Goal: Find specific page/section: Find specific page/section

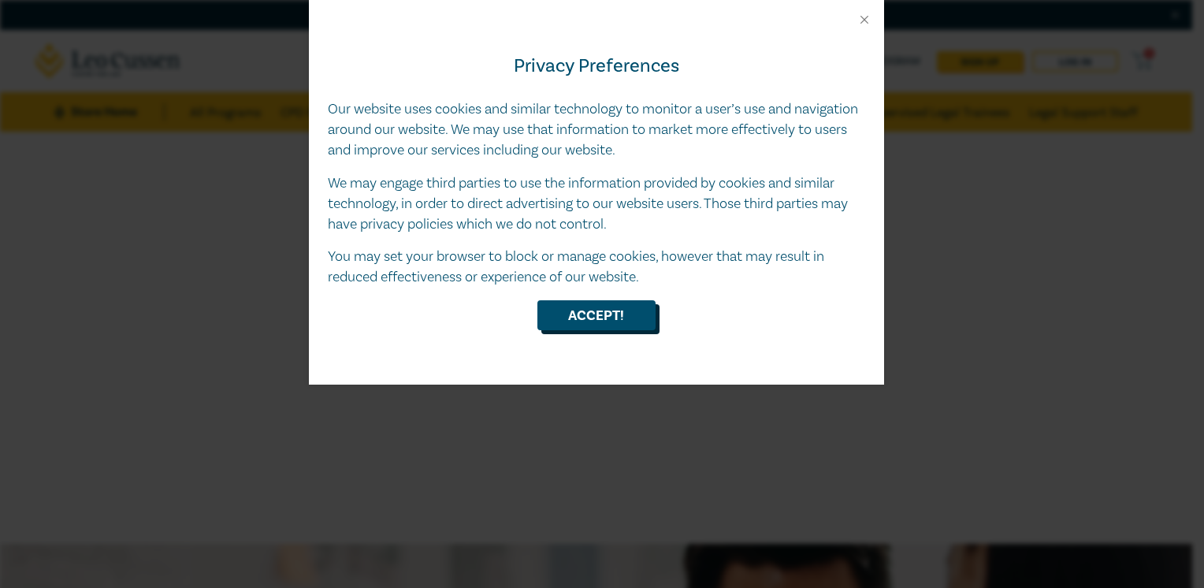
click at [562, 304] on button "Accept!" at bounding box center [597, 315] width 118 height 30
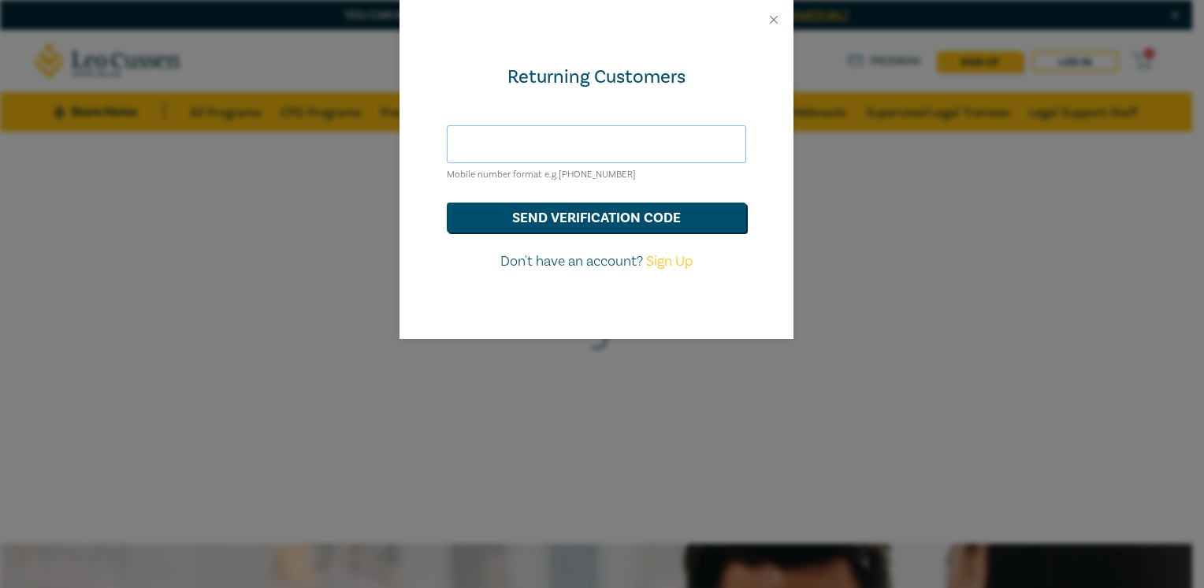
click at [555, 146] on input "text" at bounding box center [597, 144] width 300 height 38
type input "[EMAIL_ADDRESS][DOMAIN_NAME]"
click at [550, 212] on button "send verification code" at bounding box center [597, 218] width 300 height 30
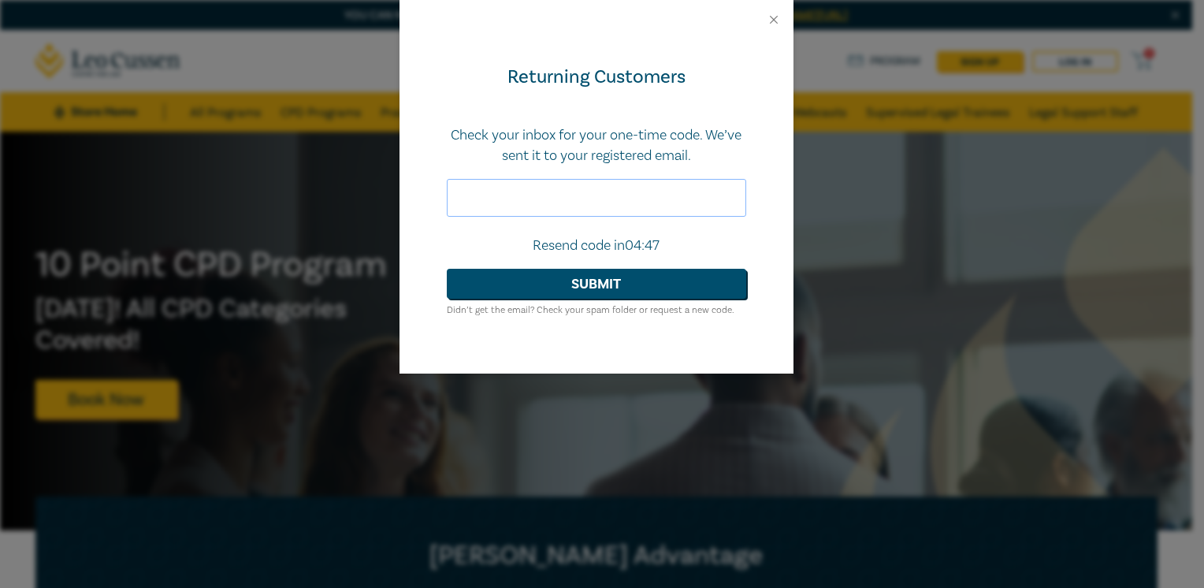
click at [492, 190] on input "text" at bounding box center [597, 198] width 300 height 38
paste input "197267"
type input "197267"
click at [529, 290] on button "Submit" at bounding box center [597, 284] width 300 height 30
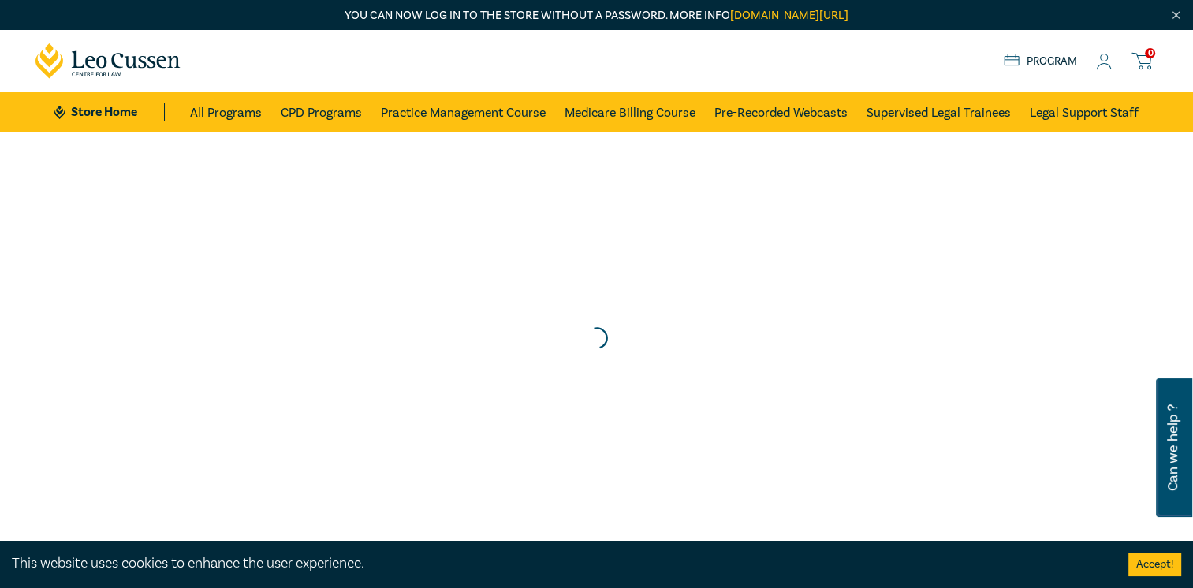
click at [1157, 562] on button "Accept!" at bounding box center [1154, 565] width 53 height 24
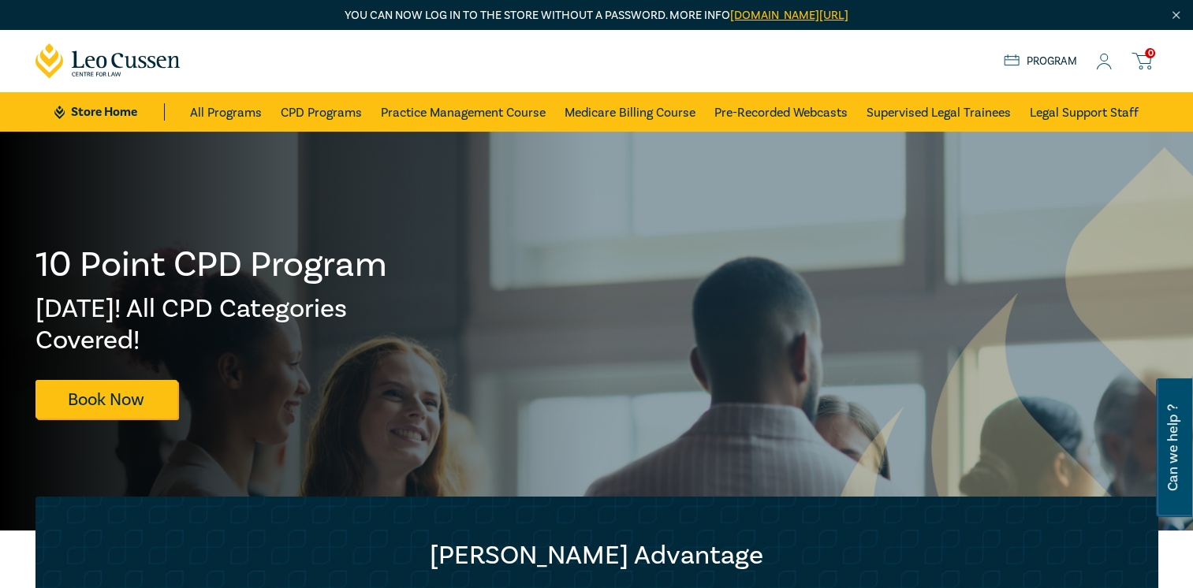
click at [1101, 58] on icon at bounding box center [1104, 62] width 16 height 17
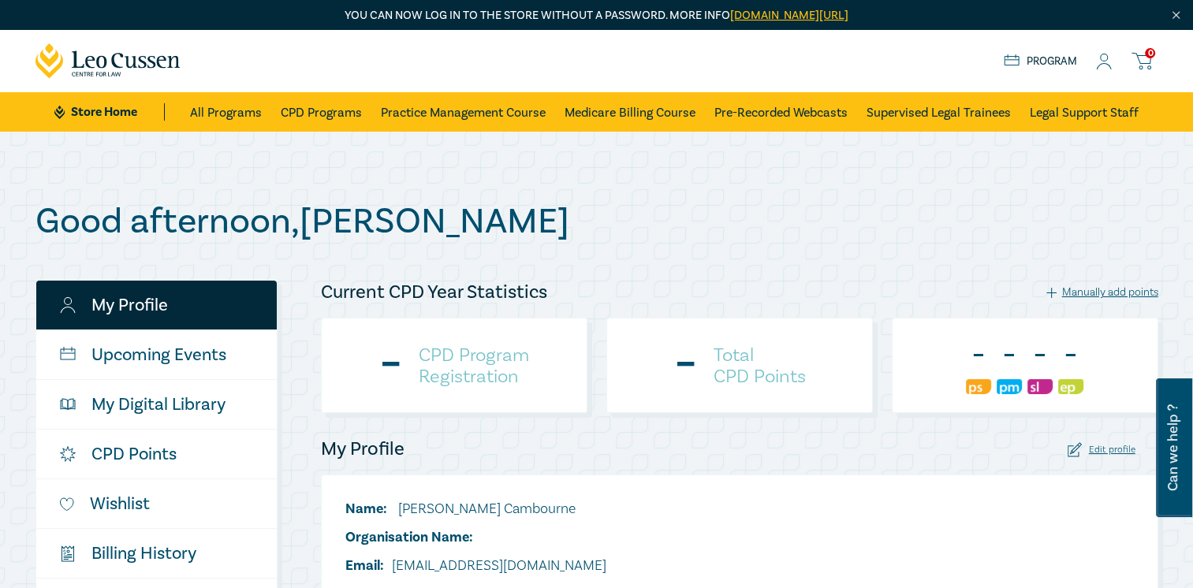
checkbox input "true"
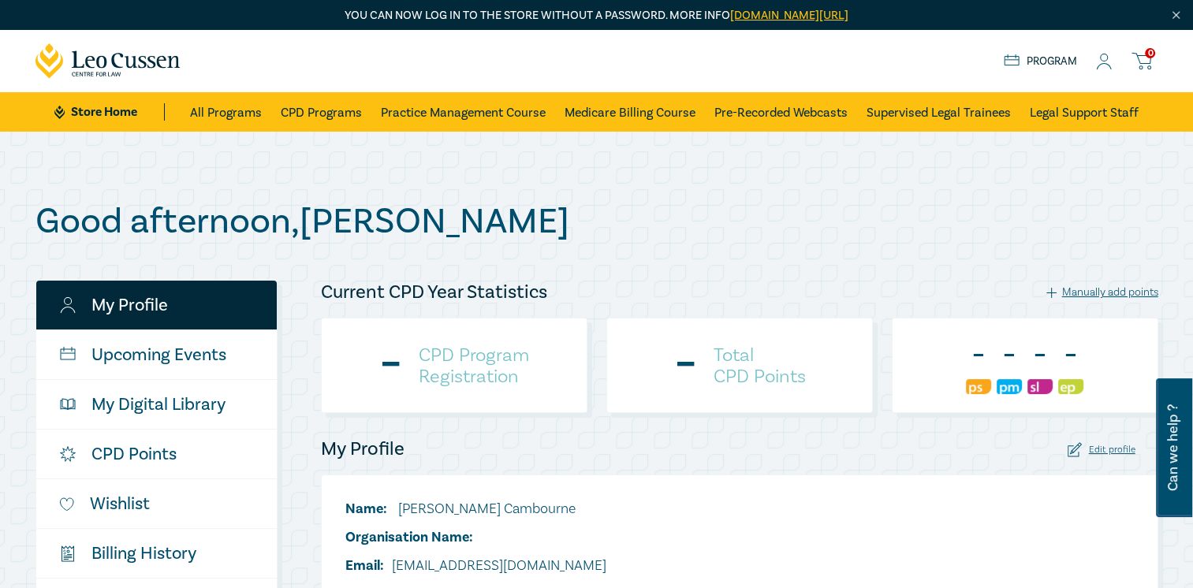
checkbox input "true"
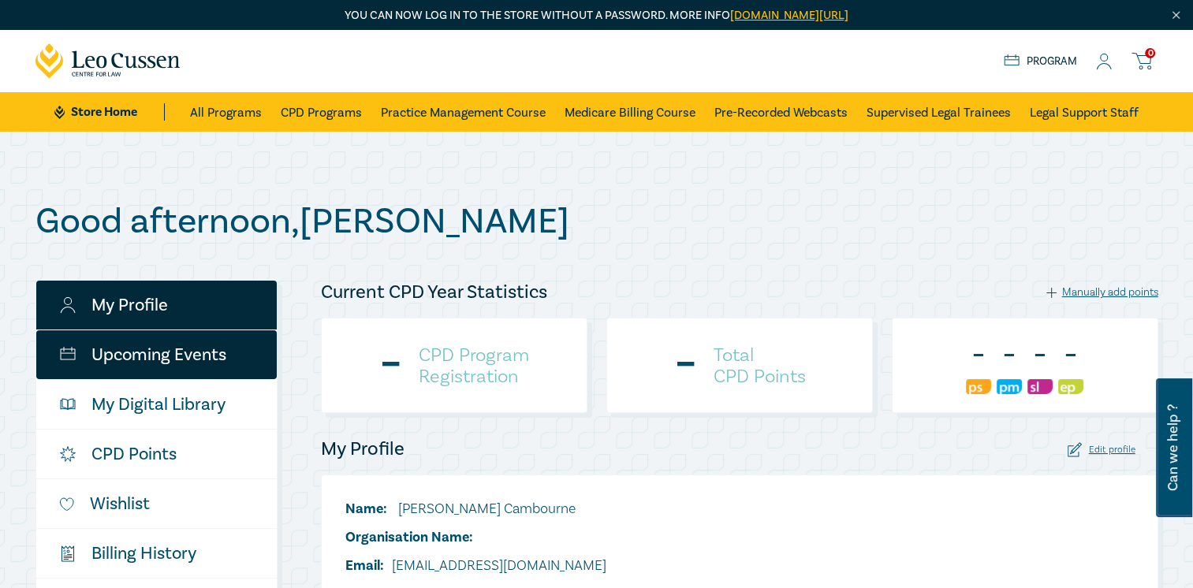
click at [199, 348] on link "Upcoming Events" at bounding box center [156, 354] width 240 height 49
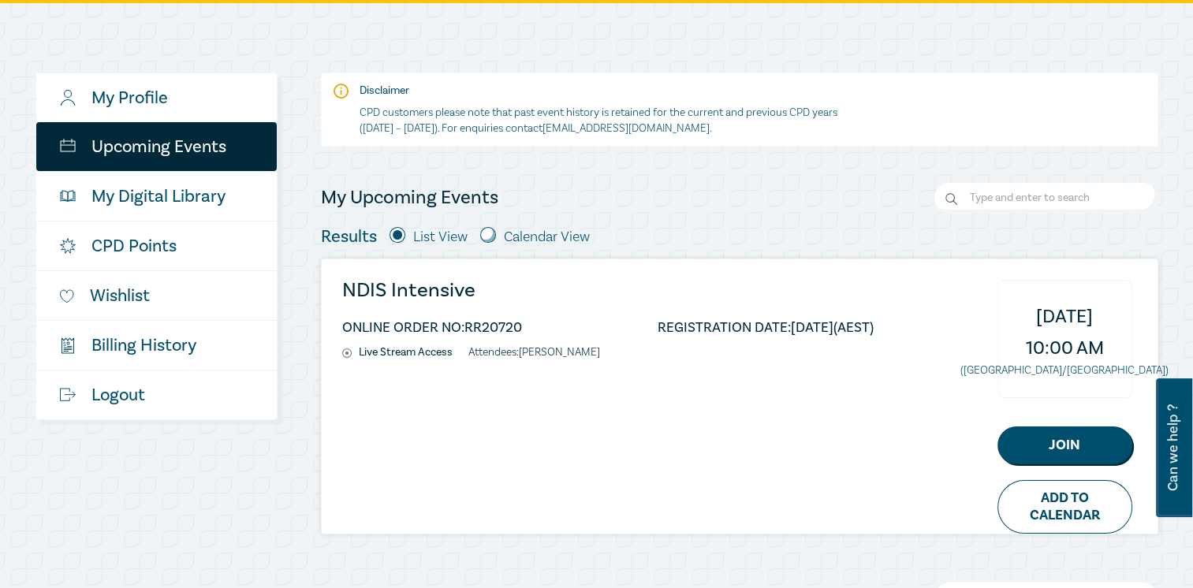
scroll to position [79, 0]
